Goal: Task Accomplishment & Management: Complete application form

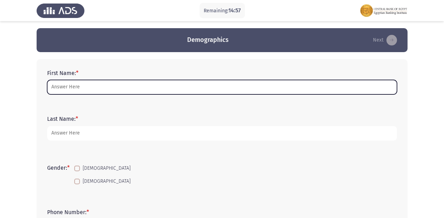
click at [185, 86] on input "First Name: *" at bounding box center [222, 87] width 350 height 14
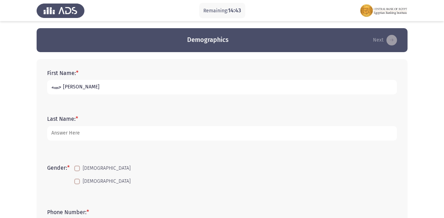
type input "حبيبه [PERSON_NAME]"
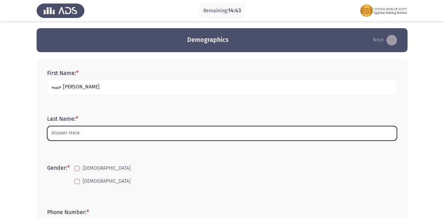
click at [96, 133] on input "Last Name: *" at bounding box center [222, 133] width 350 height 14
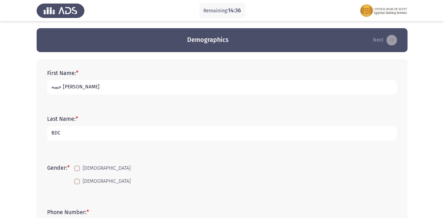
type input "BDC"
drag, startPoint x: 99, startPoint y: 84, endPoint x: 36, endPoint y: 83, distance: 62.7
type input "h"
type input "[PERSON_NAME] [PERSON_NAME] [PERSON_NAME]"
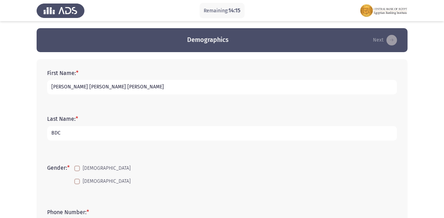
click at [127, 133] on input "BDC" at bounding box center [222, 133] width 350 height 14
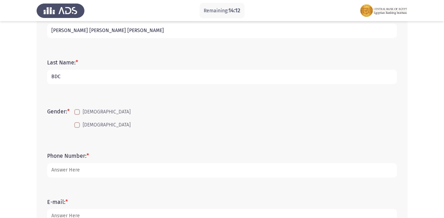
scroll to position [84, 0]
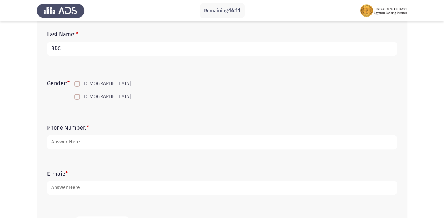
click at [79, 97] on span at bounding box center [77, 97] width 6 height 6
click at [77, 100] on input "[DEMOGRAPHIC_DATA]" at bounding box center [77, 100] width 0 height 0
checkbox input "true"
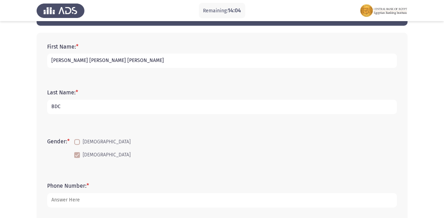
scroll to position [83, 0]
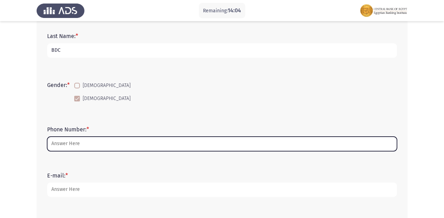
click at [70, 141] on input "Phone Number: *" at bounding box center [222, 144] width 350 height 14
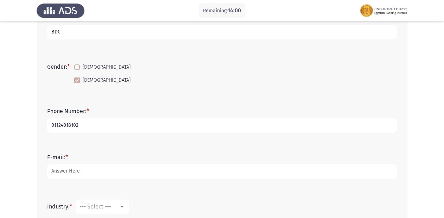
scroll to position [111, 0]
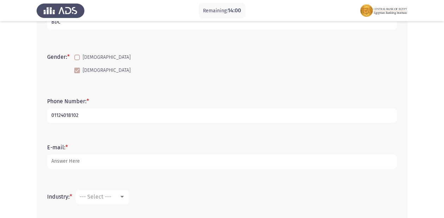
type input "01124018102"
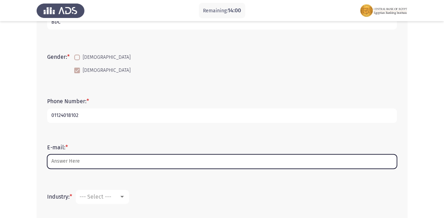
click at [96, 158] on input "E-mail: *" at bounding box center [222, 161] width 350 height 14
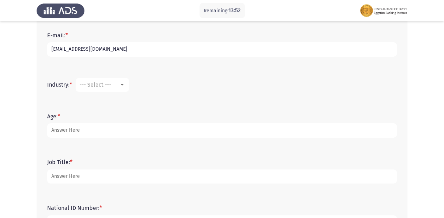
scroll to position [224, 0]
type input "[EMAIL_ADDRESS][DOMAIN_NAME]"
click at [106, 86] on span "--- Select ---" at bounding box center [96, 84] width 32 height 7
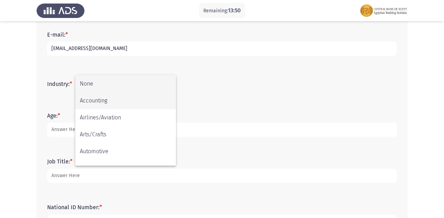
click at [106, 99] on span "Accounting" at bounding box center [126, 100] width 92 height 17
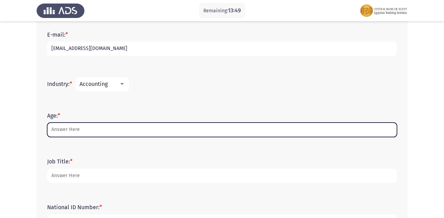
click at [103, 130] on input "Age: *" at bounding box center [222, 129] width 350 height 14
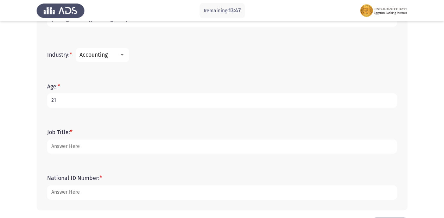
scroll to position [280, 0]
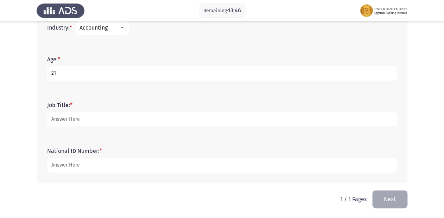
type input "21"
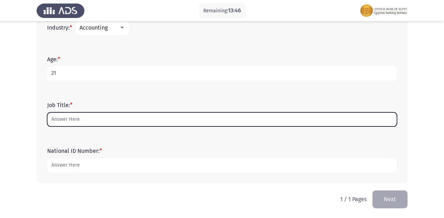
click at [78, 120] on input "Job Title: *" at bounding box center [222, 119] width 350 height 14
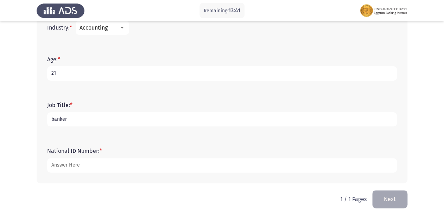
type input "banker"
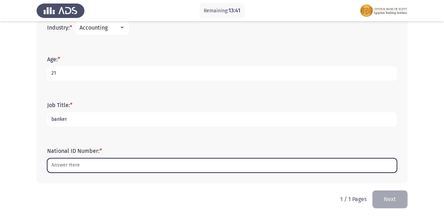
click at [76, 164] on input "National ID Number: *" at bounding box center [222, 165] width 350 height 14
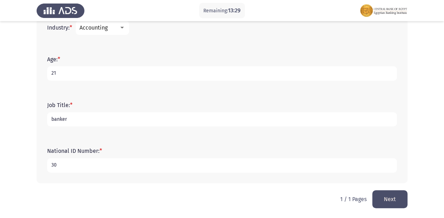
type input "3"
type input "30401020100469"
click at [378, 193] on button "Next" at bounding box center [389, 199] width 35 height 18
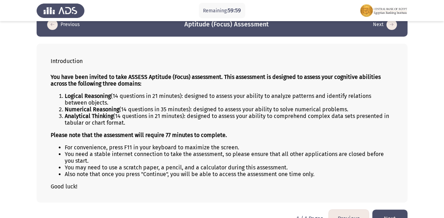
scroll to position [28, 0]
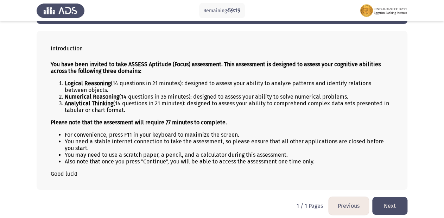
click at [389, 208] on button "Next" at bounding box center [389, 206] width 35 height 18
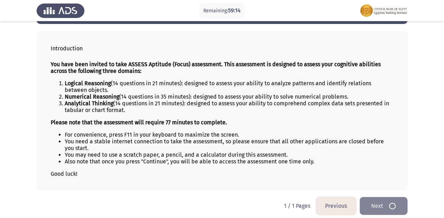
scroll to position [0, 0]
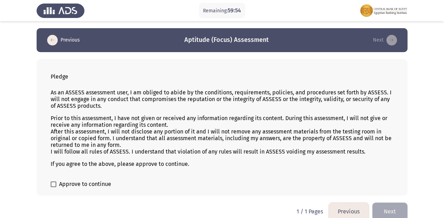
click at [61, 184] on span "Approve to continue" at bounding box center [85, 184] width 52 height 8
click at [54, 187] on input "Approve to continue" at bounding box center [53, 187] width 0 height 0
checkbox input "true"
click at [400, 210] on button "Next" at bounding box center [389, 211] width 35 height 18
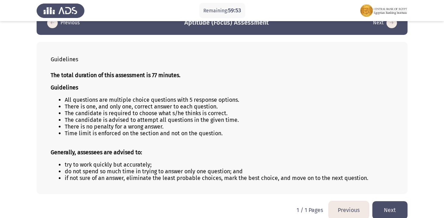
scroll to position [26, 0]
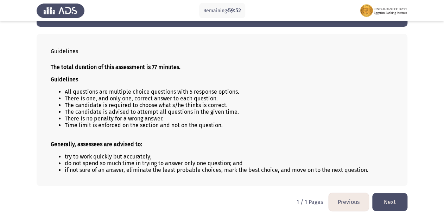
click at [386, 199] on button "Next" at bounding box center [389, 202] width 35 height 18
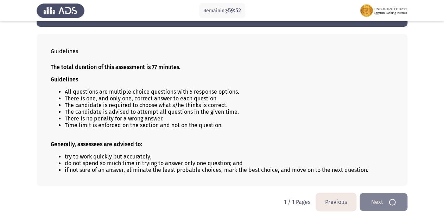
scroll to position [0, 0]
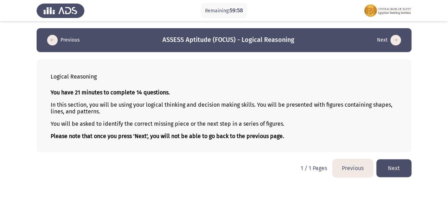
click at [395, 170] on button "Next" at bounding box center [394, 168] width 35 height 18
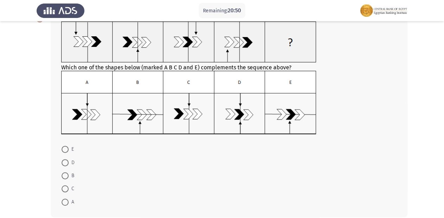
scroll to position [56, 0]
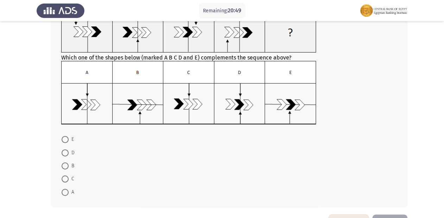
click at [67, 192] on span at bounding box center [65, 192] width 7 height 7
click at [67, 192] on input "A" at bounding box center [65, 192] width 7 height 7
radio input "true"
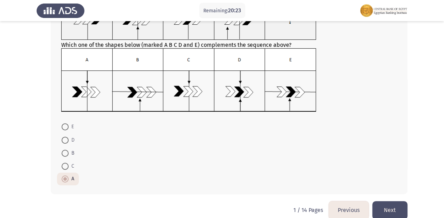
scroll to position [80, 0]
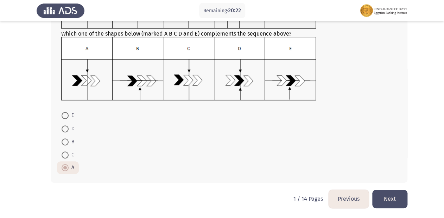
click at [385, 194] on button "Next" at bounding box center [389, 199] width 35 height 18
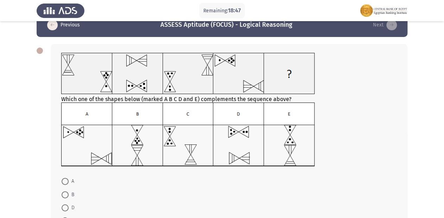
scroll to position [28, 0]
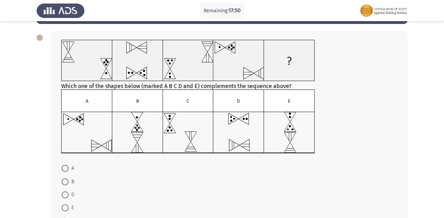
click at [137, 137] on img at bounding box center [188, 121] width 254 height 64
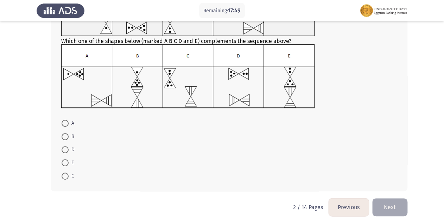
scroll to position [81, 0]
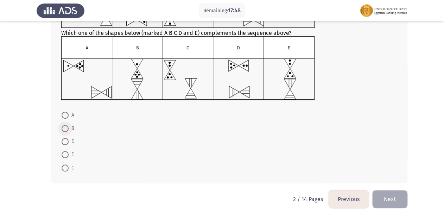
click at [66, 130] on span at bounding box center [65, 128] width 7 height 7
click at [66, 130] on input "B" at bounding box center [65, 128] width 7 height 7
radio input "true"
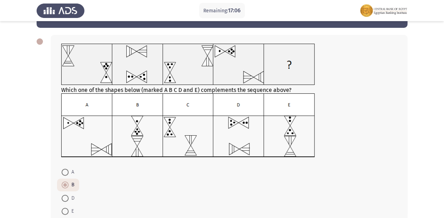
scroll to position [81, 0]
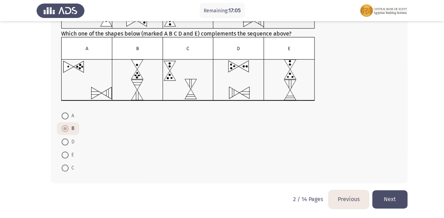
click at [392, 197] on button "Next" at bounding box center [389, 199] width 35 height 18
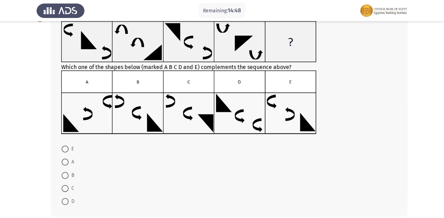
scroll to position [56, 0]
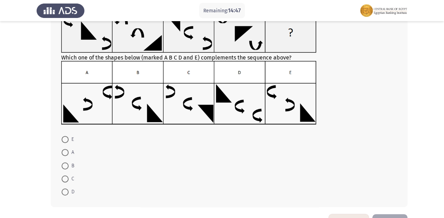
click at [66, 189] on span at bounding box center [65, 191] width 7 height 7
click at [66, 189] on input "D" at bounding box center [65, 191] width 7 height 7
radio input "true"
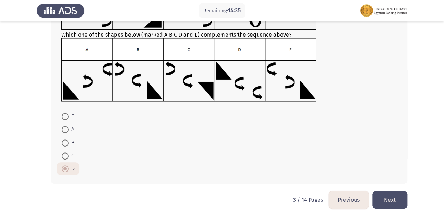
scroll to position [80, 0]
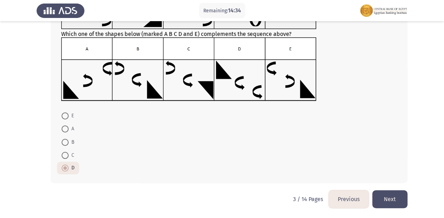
click at [388, 191] on button "Next" at bounding box center [389, 199] width 35 height 18
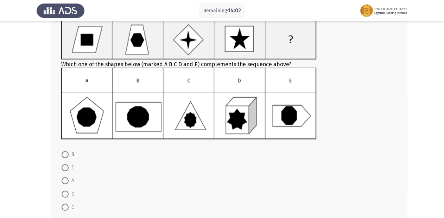
scroll to position [56, 0]
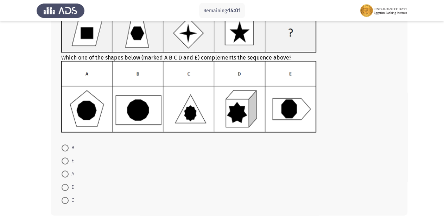
click at [64, 148] on span at bounding box center [65, 147] width 7 height 7
click at [64, 148] on input "B" at bounding box center [65, 147] width 7 height 7
radio input "true"
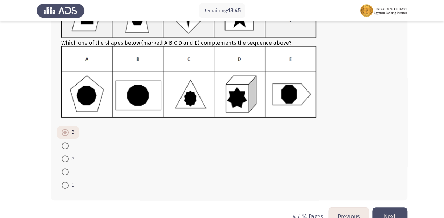
scroll to position [88, 0]
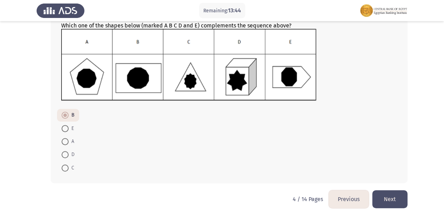
click at [398, 197] on button "Next" at bounding box center [389, 199] width 35 height 18
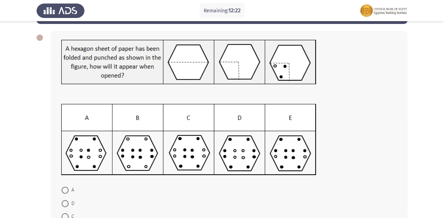
scroll to position [56, 0]
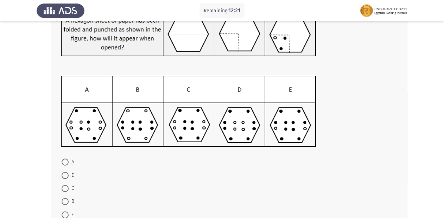
click at [65, 189] on span at bounding box center [65, 188] width 7 height 7
click at [65, 189] on input "C" at bounding box center [65, 188] width 7 height 7
radio input "true"
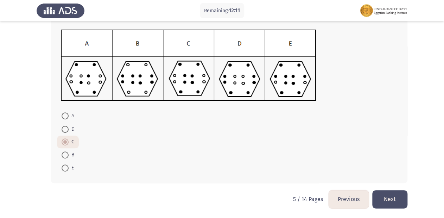
scroll to position [103, 0]
click at [398, 197] on button "Next" at bounding box center [389, 199] width 35 height 18
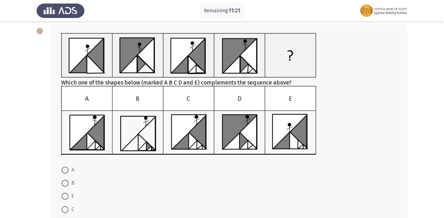
scroll to position [56, 0]
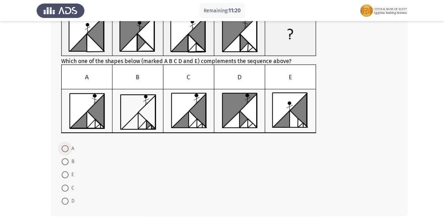
click at [66, 147] on span at bounding box center [65, 148] width 7 height 7
click at [66, 147] on input "A" at bounding box center [65, 148] width 7 height 7
radio input "true"
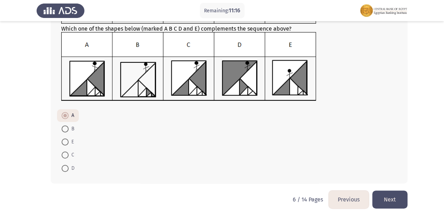
click at [382, 195] on button "Next" at bounding box center [389, 199] width 35 height 18
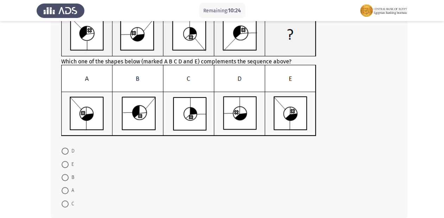
scroll to position [56, 0]
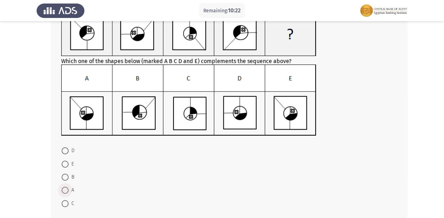
click at [67, 192] on span at bounding box center [65, 190] width 7 height 7
click at [67, 192] on input "A" at bounding box center [65, 190] width 7 height 7
radio input "true"
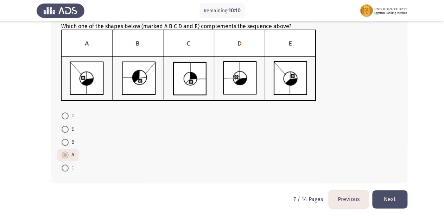
scroll to position [92, 0]
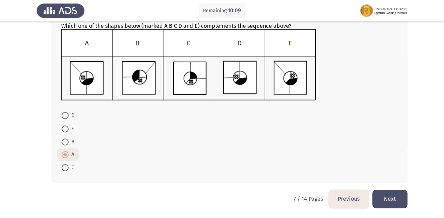
click at [395, 197] on button "Next" at bounding box center [389, 199] width 35 height 18
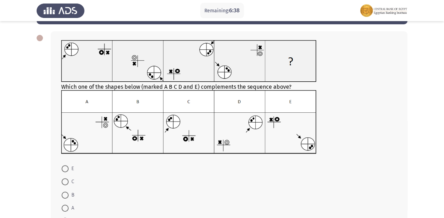
scroll to position [28, 0]
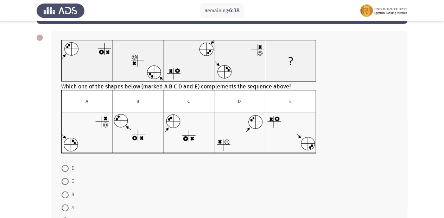
click at [65, 182] on span at bounding box center [65, 181] width 7 height 7
click at [65, 182] on input "C" at bounding box center [65, 181] width 7 height 7
radio input "true"
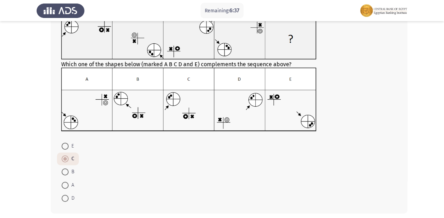
scroll to position [81, 0]
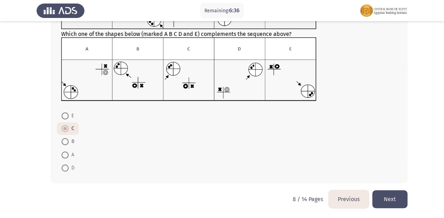
click at [395, 199] on button "Next" at bounding box center [389, 199] width 35 height 18
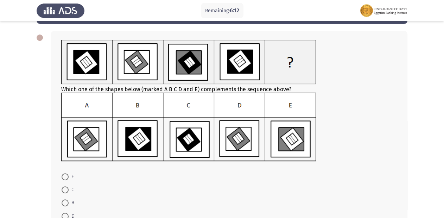
scroll to position [56, 0]
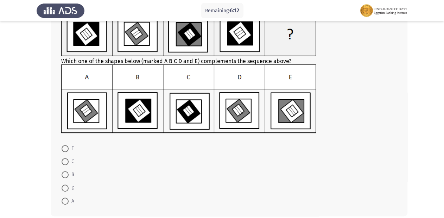
click at [65, 197] on span at bounding box center [65, 200] width 7 height 7
click at [65, 197] on input "A" at bounding box center [65, 200] width 7 height 7
radio input "true"
click at [66, 186] on span at bounding box center [65, 187] width 7 height 7
click at [66, 186] on input "D" at bounding box center [65, 187] width 7 height 7
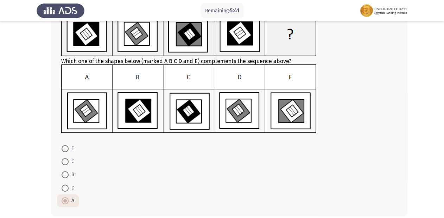
radio input "true"
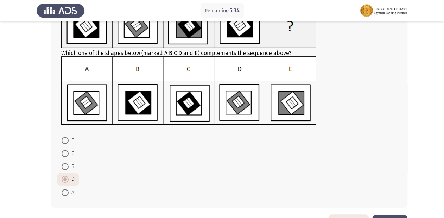
scroll to position [89, 0]
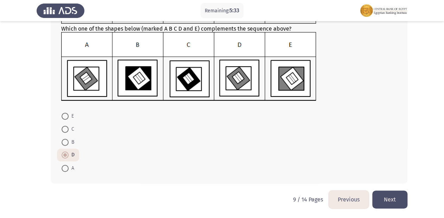
click at [397, 197] on button "Next" at bounding box center [389, 199] width 35 height 18
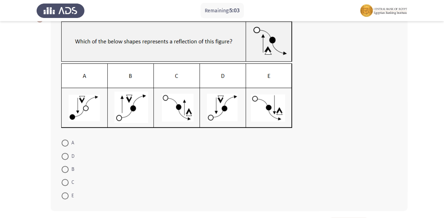
scroll to position [56, 0]
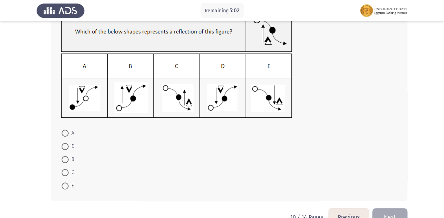
click at [62, 148] on span at bounding box center [65, 146] width 7 height 7
click at [62, 148] on input "D" at bounding box center [65, 146] width 7 height 7
radio input "true"
click at [390, 211] on button "Next" at bounding box center [389, 216] width 35 height 18
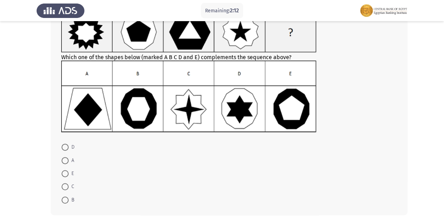
click at [65, 202] on span at bounding box center [65, 199] width 7 height 7
click at [65, 202] on input "B" at bounding box center [65, 199] width 7 height 7
radio input "true"
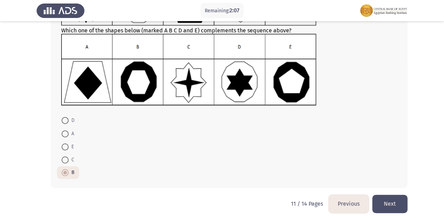
scroll to position [88, 0]
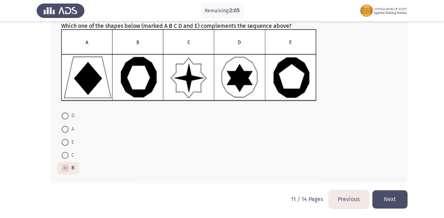
click at [386, 196] on button "Next" at bounding box center [389, 199] width 35 height 18
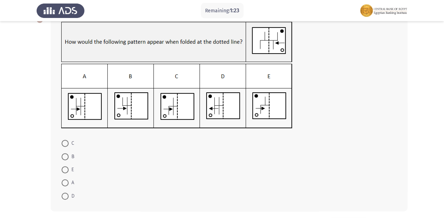
scroll to position [18, 0]
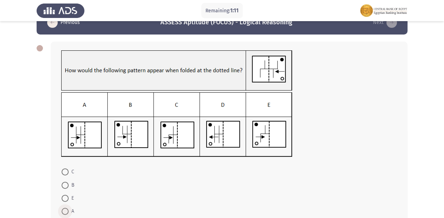
click at [64, 212] on span at bounding box center [65, 211] width 7 height 7
click at [64, 212] on input "A" at bounding box center [65, 211] width 7 height 7
radio input "true"
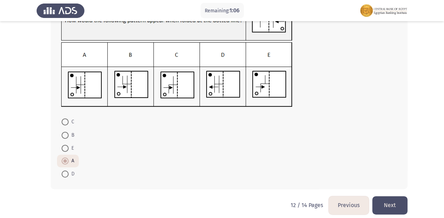
scroll to position [74, 0]
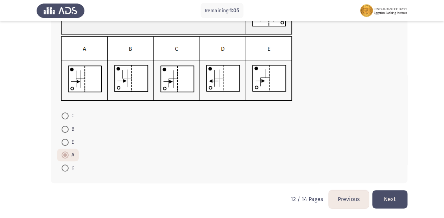
click at [391, 197] on button "Next" at bounding box center [389, 199] width 35 height 18
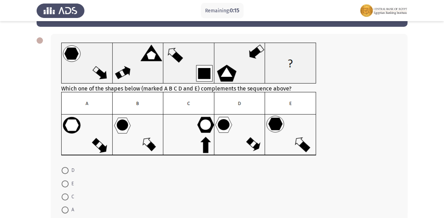
scroll to position [80, 0]
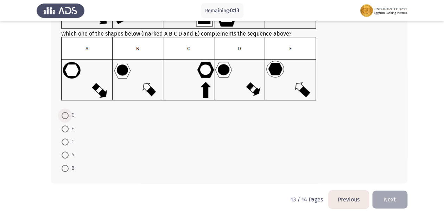
click at [66, 115] on span at bounding box center [65, 115] width 7 height 7
click at [66, 115] on input "D" at bounding box center [65, 115] width 7 height 7
radio input "true"
click at [386, 192] on button "Next" at bounding box center [389, 199] width 35 height 18
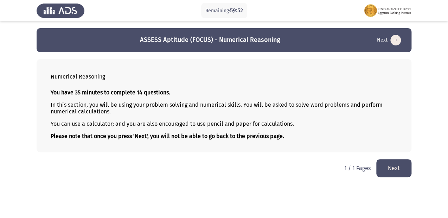
click at [385, 165] on button "Next" at bounding box center [394, 168] width 35 height 18
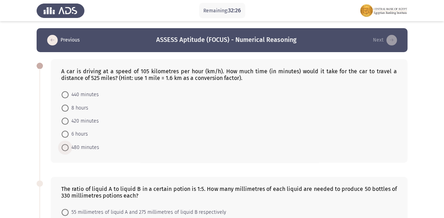
click at [69, 146] on span "480 minutes" at bounding box center [84, 147] width 31 height 8
click at [69, 146] on input "480 minutes" at bounding box center [65, 147] width 7 height 7
radio input "true"
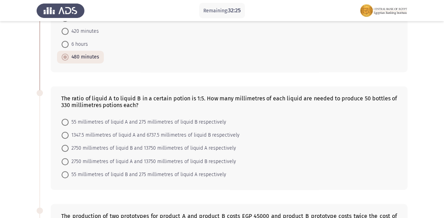
scroll to position [141, 0]
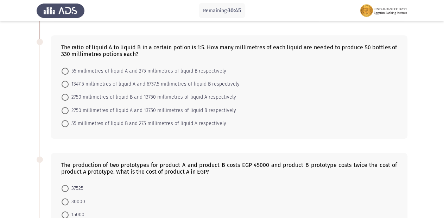
click at [65, 111] on span at bounding box center [65, 110] width 7 height 7
click at [65, 111] on input "2750 millimetres of liquid A and 13750 millimetres of liquid B respectively" at bounding box center [65, 110] width 7 height 7
radio input "true"
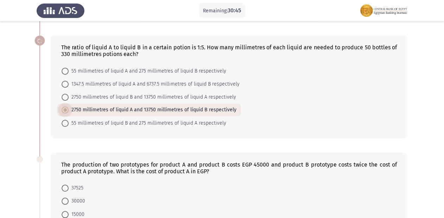
click at [65, 111] on span at bounding box center [65, 109] width 7 height 7
click at [65, 111] on input "2750 millimetres of liquid A and 13750 millimetres of liquid B respectively" at bounding box center [65, 109] width 7 height 7
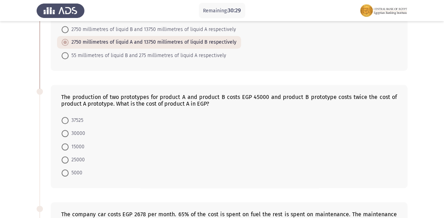
scroll to position [225, 0]
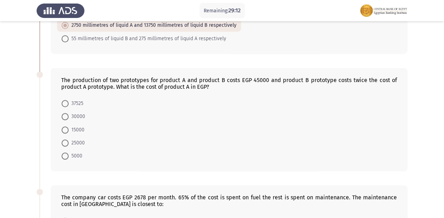
click at [65, 130] on span at bounding box center [65, 129] width 7 height 7
click at [65, 130] on input "15000" at bounding box center [65, 129] width 7 height 7
radio input "true"
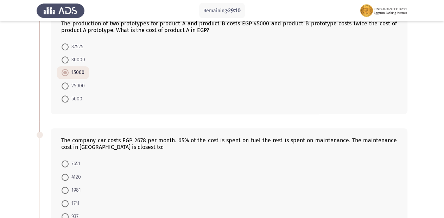
scroll to position [310, 0]
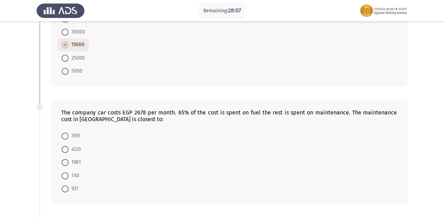
click at [67, 187] on span at bounding box center [65, 188] width 7 height 7
click at [67, 187] on input "937" at bounding box center [65, 188] width 7 height 7
radio input "true"
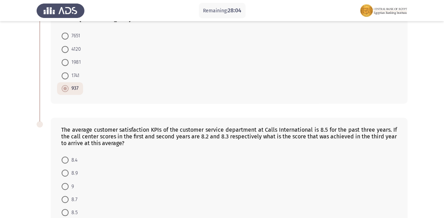
scroll to position [422, 0]
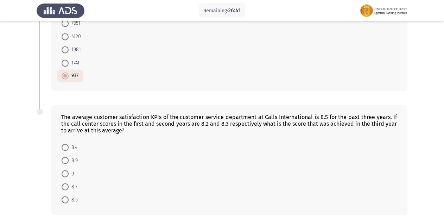
click at [66, 172] on span at bounding box center [65, 173] width 7 height 7
click at [66, 172] on input "9" at bounding box center [65, 173] width 7 height 7
radio input "true"
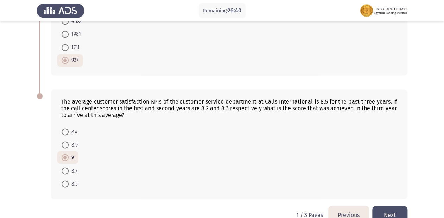
scroll to position [453, 0]
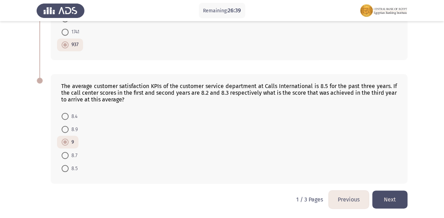
click at [394, 194] on button "Next" at bounding box center [389, 199] width 35 height 18
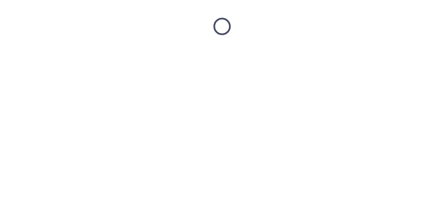
scroll to position [0, 0]
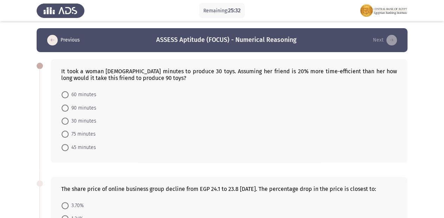
click at [63, 92] on span at bounding box center [65, 94] width 7 height 7
click at [63, 92] on input "60 minutes" at bounding box center [65, 94] width 7 height 7
radio input "true"
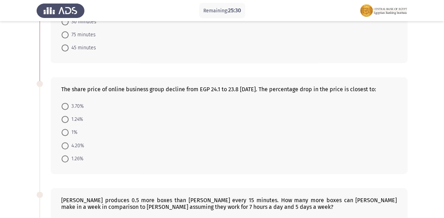
scroll to position [113, 0]
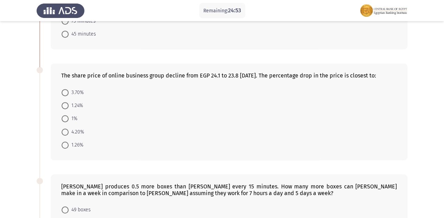
click at [62, 106] on span at bounding box center [65, 105] width 7 height 7
click at [62, 106] on input "1.24%" at bounding box center [65, 105] width 7 height 7
radio input "true"
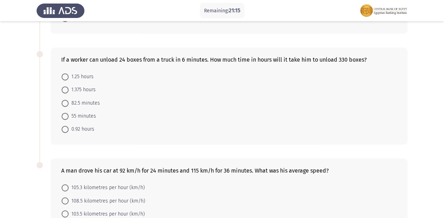
scroll to position [315, 0]
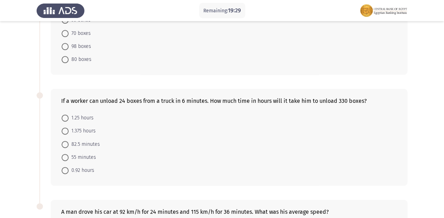
click at [67, 130] on span at bounding box center [65, 130] width 7 height 7
click at [67, 130] on input "1.375 hours" at bounding box center [65, 130] width 7 height 7
radio input "true"
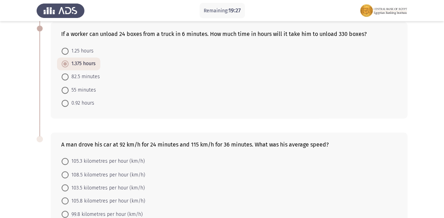
scroll to position [427, 0]
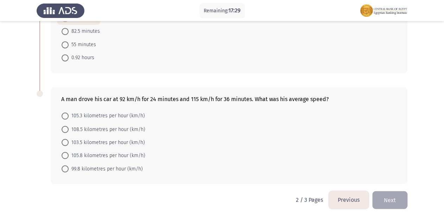
click at [63, 141] on span at bounding box center [65, 142] width 7 height 7
click at [63, 141] on input "103.5 kilometres per hour (km/h)" at bounding box center [65, 142] width 7 height 7
radio input "true"
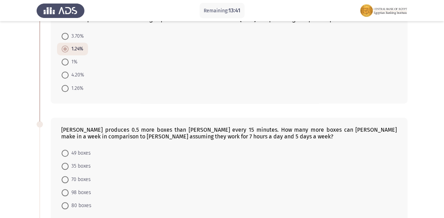
scroll to position [197, 0]
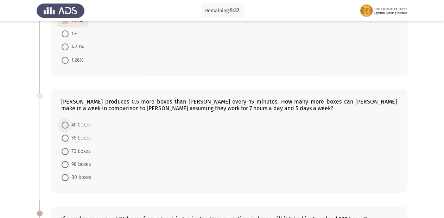
click at [68, 127] on span at bounding box center [65, 124] width 7 height 7
click at [68, 127] on input "49 boxes" at bounding box center [65, 124] width 7 height 7
radio input "true"
click at [68, 151] on span at bounding box center [65, 150] width 7 height 7
click at [68, 151] on input "70 boxes" at bounding box center [65, 150] width 7 height 7
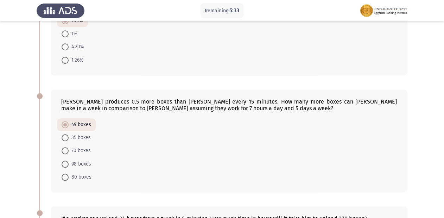
radio input "true"
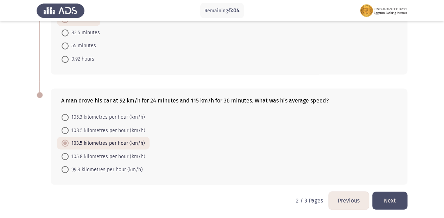
scroll to position [427, 0]
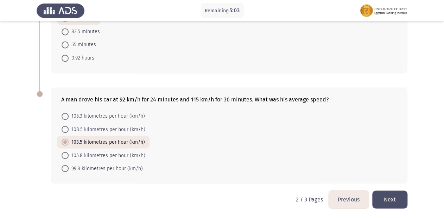
click at [391, 199] on button "Next" at bounding box center [389, 199] width 35 height 18
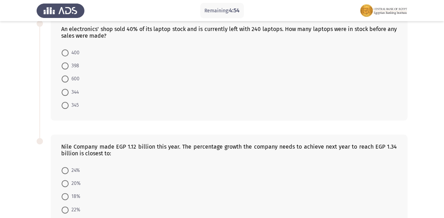
scroll to position [331, 0]
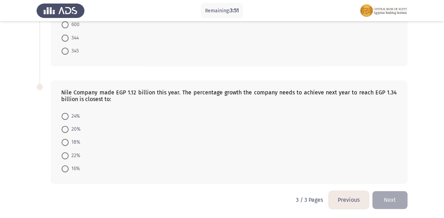
click at [63, 129] on span at bounding box center [65, 129] width 7 height 7
click at [63, 129] on input "20%" at bounding box center [65, 129] width 7 height 7
radio input "true"
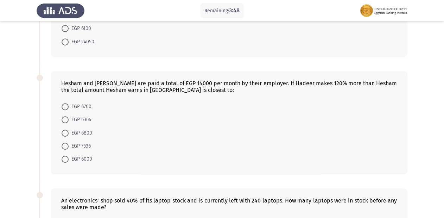
scroll to position [0, 0]
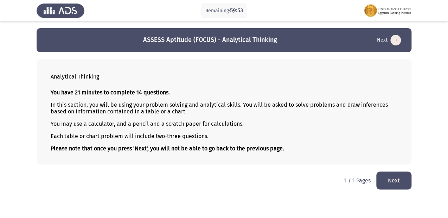
click at [397, 177] on button "Next" at bounding box center [394, 180] width 35 height 18
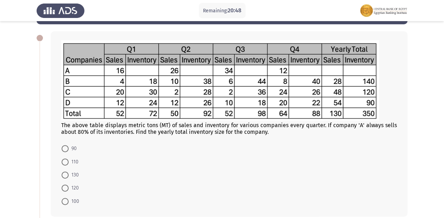
scroll to position [28, 0]
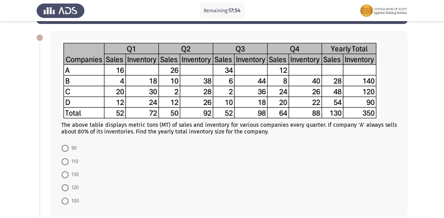
click at [70, 162] on span "110" at bounding box center [74, 161] width 10 height 8
click at [69, 162] on input "110" at bounding box center [65, 161] width 7 height 7
radio input "true"
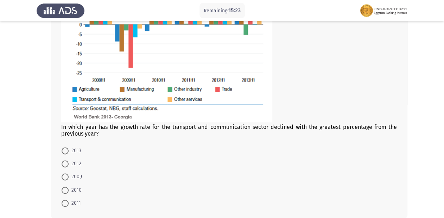
scroll to position [338, 0]
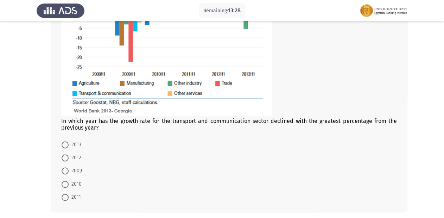
click at [75, 184] on span "2010" at bounding box center [75, 184] width 13 height 8
click at [69, 184] on input "2010" at bounding box center [65, 184] width 7 height 7
radio input "true"
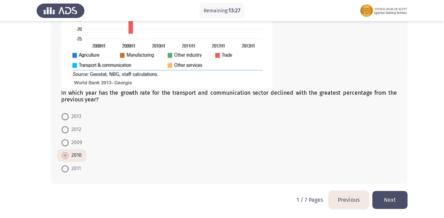
scroll to position [367, 0]
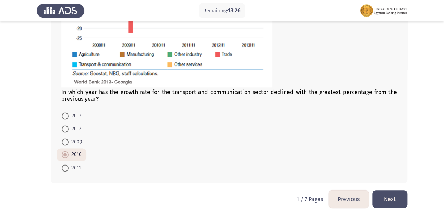
click at [396, 193] on button "Next" at bounding box center [389, 199] width 35 height 18
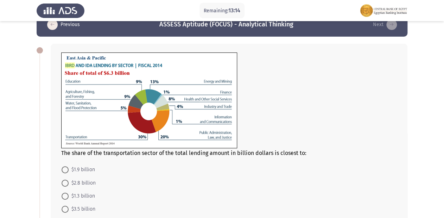
scroll to position [28, 0]
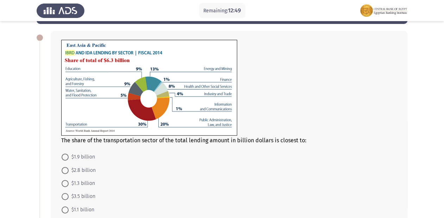
click at [68, 156] on span at bounding box center [65, 156] width 7 height 7
click at [68, 156] on input "$1.9 billion" at bounding box center [65, 156] width 7 height 7
radio input "true"
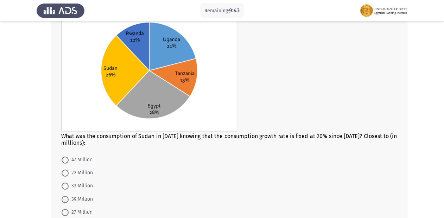
scroll to position [323, 0]
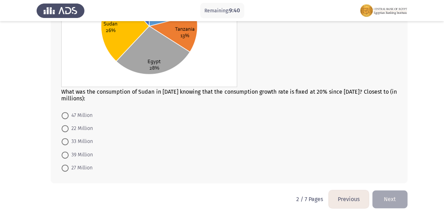
click at [66, 114] on span at bounding box center [65, 115] width 7 height 7
click at [66, 114] on input "47 Million" at bounding box center [65, 115] width 7 height 7
radio input "true"
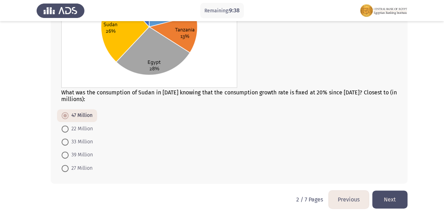
click at [396, 200] on button "Next" at bounding box center [389, 199] width 35 height 18
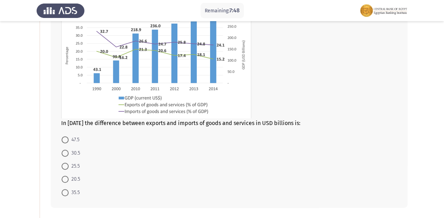
scroll to position [88, 0]
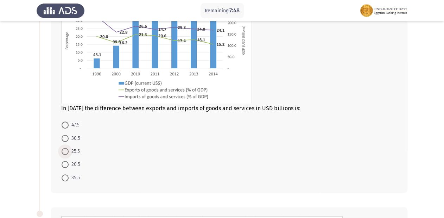
click at [65, 153] on span at bounding box center [65, 151] width 7 height 7
click at [65, 153] on input "25.5" at bounding box center [65, 151] width 7 height 7
radio input "true"
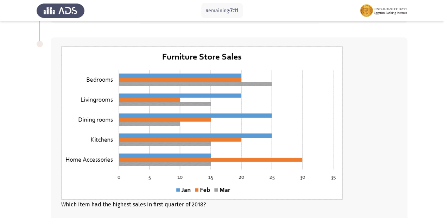
scroll to position [285, 0]
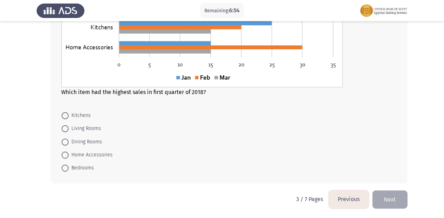
click at [68, 168] on span at bounding box center [65, 167] width 7 height 7
click at [68, 168] on input "Bedrooms" at bounding box center [65, 167] width 7 height 7
radio input "true"
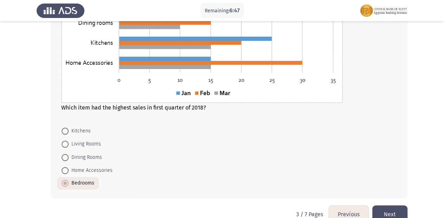
scroll to position [369, 0]
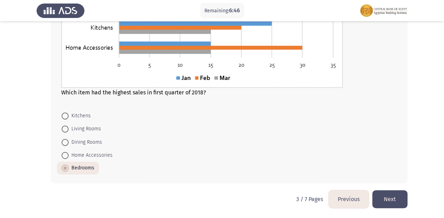
click at [394, 196] on button "Next" at bounding box center [389, 199] width 35 height 18
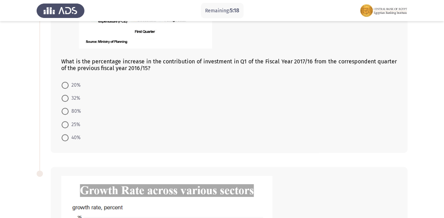
scroll to position [169, 0]
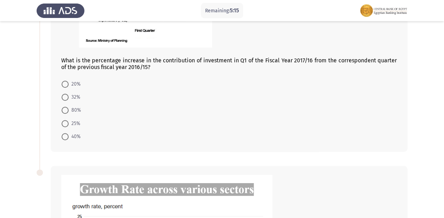
click at [67, 109] on span at bounding box center [65, 110] width 7 height 7
click at [67, 109] on input "80%" at bounding box center [65, 110] width 7 height 7
radio input "true"
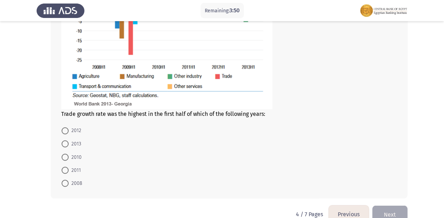
scroll to position [422, 0]
click at [64, 155] on span at bounding box center [65, 156] width 7 height 7
click at [64, 155] on input "2010" at bounding box center [65, 156] width 7 height 7
radio input "true"
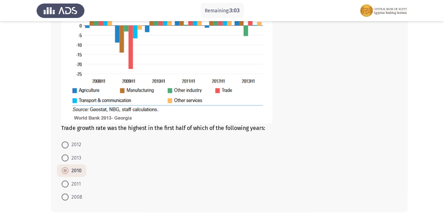
scroll to position [436, 0]
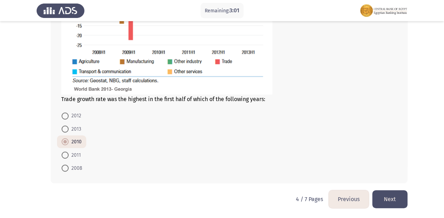
click at [388, 198] on button "Next" at bounding box center [389, 199] width 35 height 18
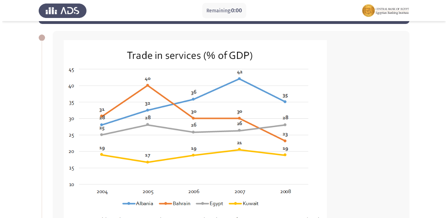
scroll to position [0, 0]
